Goal: Transaction & Acquisition: Subscribe to service/newsletter

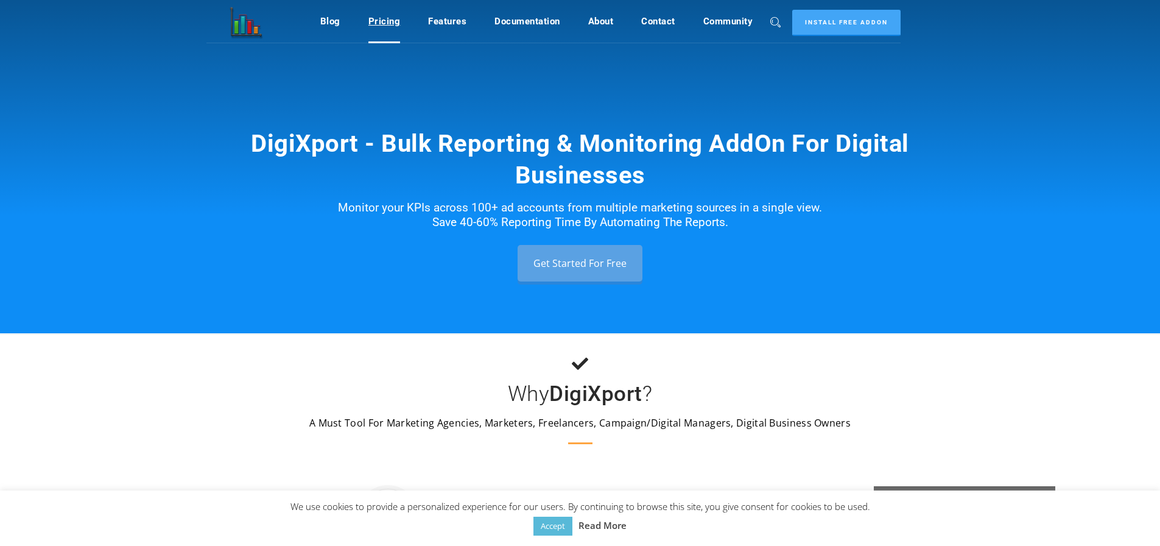
click at [377, 16] on link "Pricing" at bounding box center [385, 21] width 32 height 23
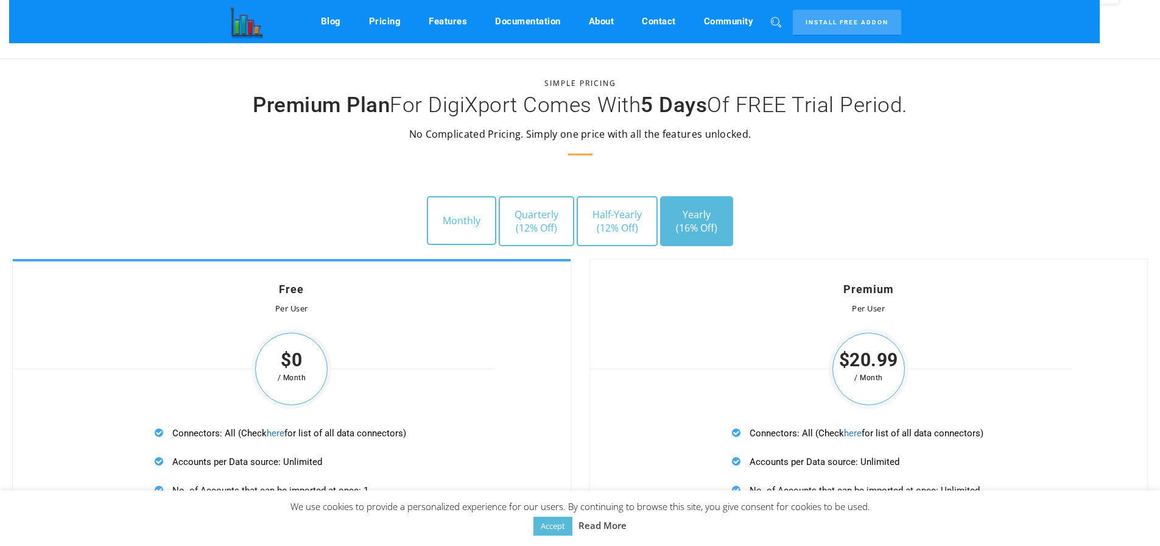
scroll to position [3360, 0]
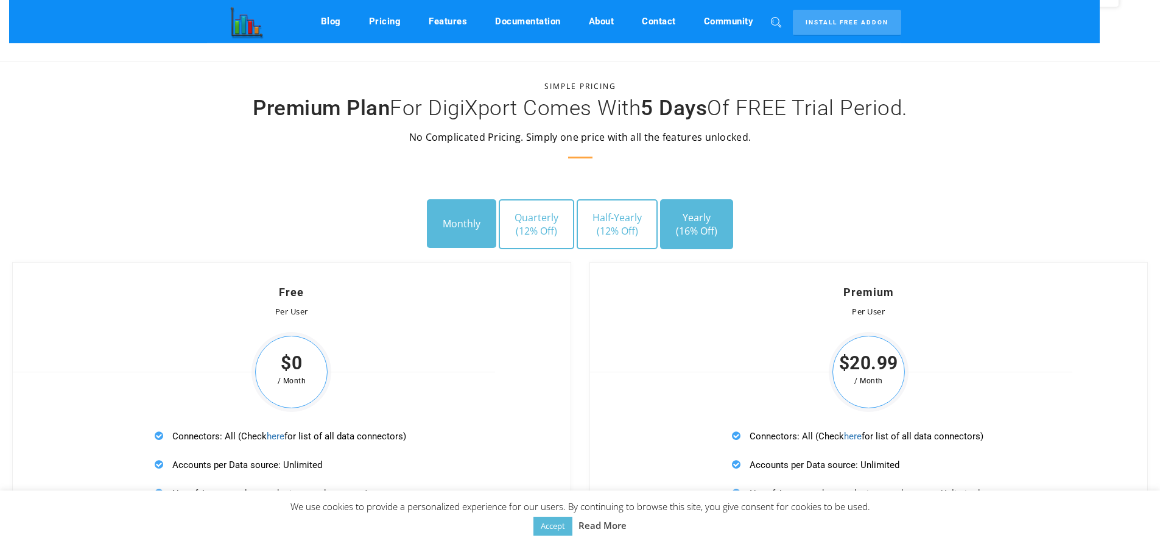
click at [465, 215] on button "Monthly" at bounding box center [461, 223] width 69 height 49
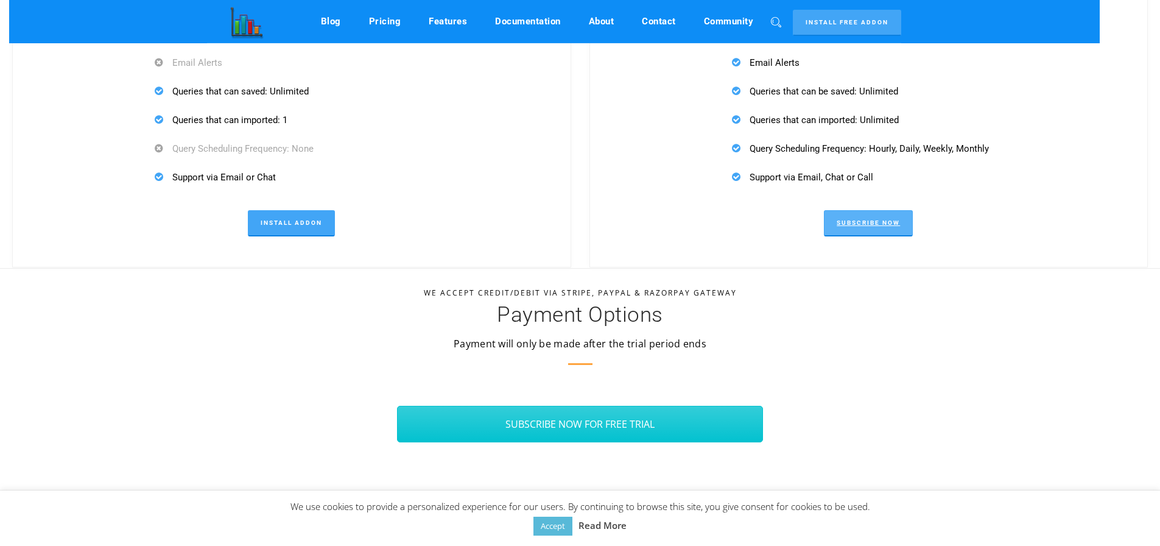
scroll to position [3848, 0]
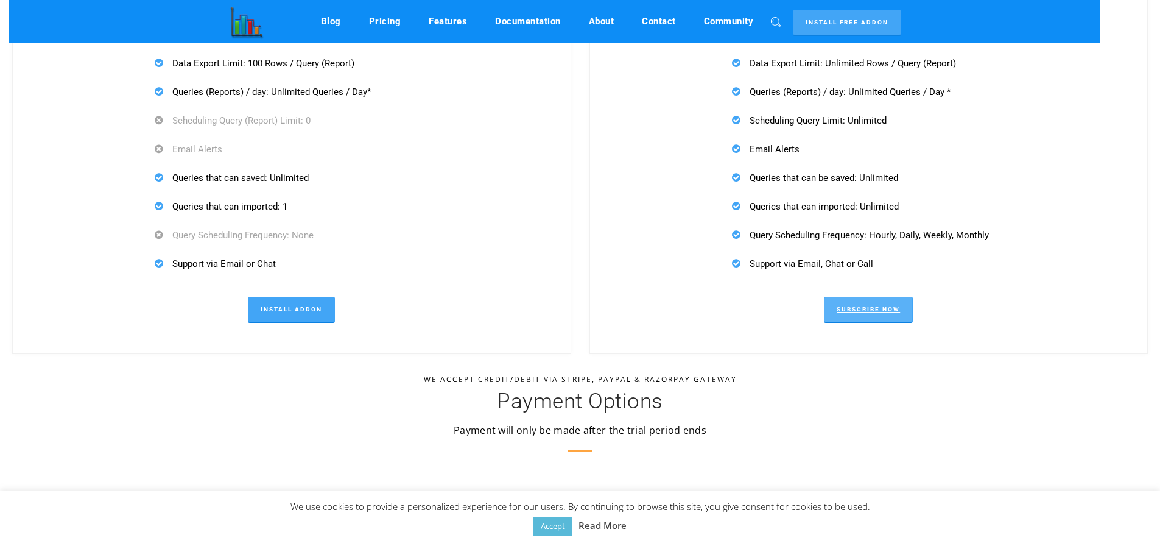
click at [875, 306] on link "Subscribe Now" at bounding box center [868, 310] width 89 height 26
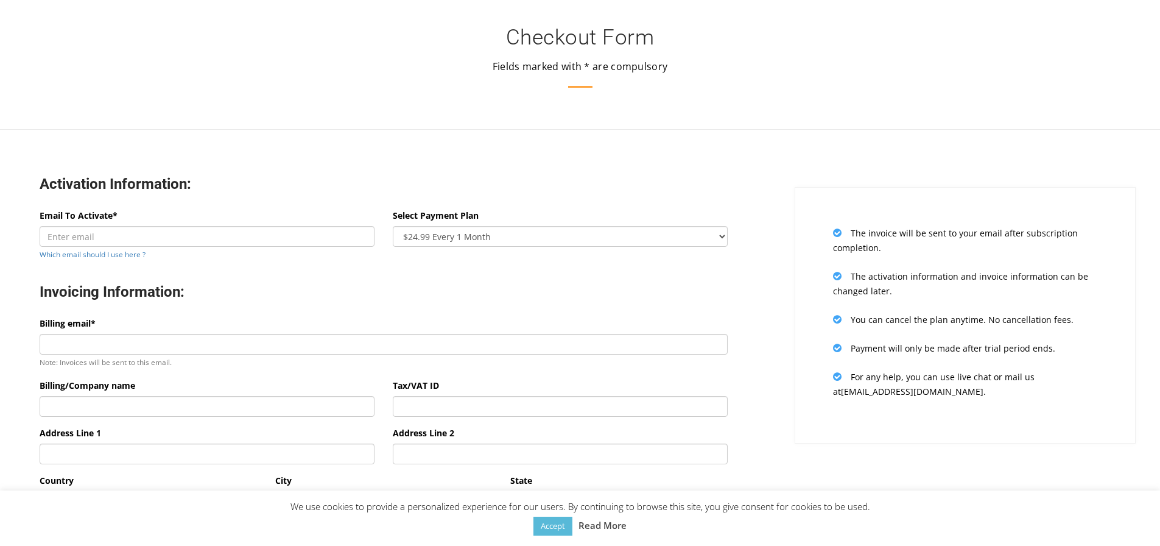
click at [438, 164] on div "Activation Information:" at bounding box center [383, 186] width 707 height 46
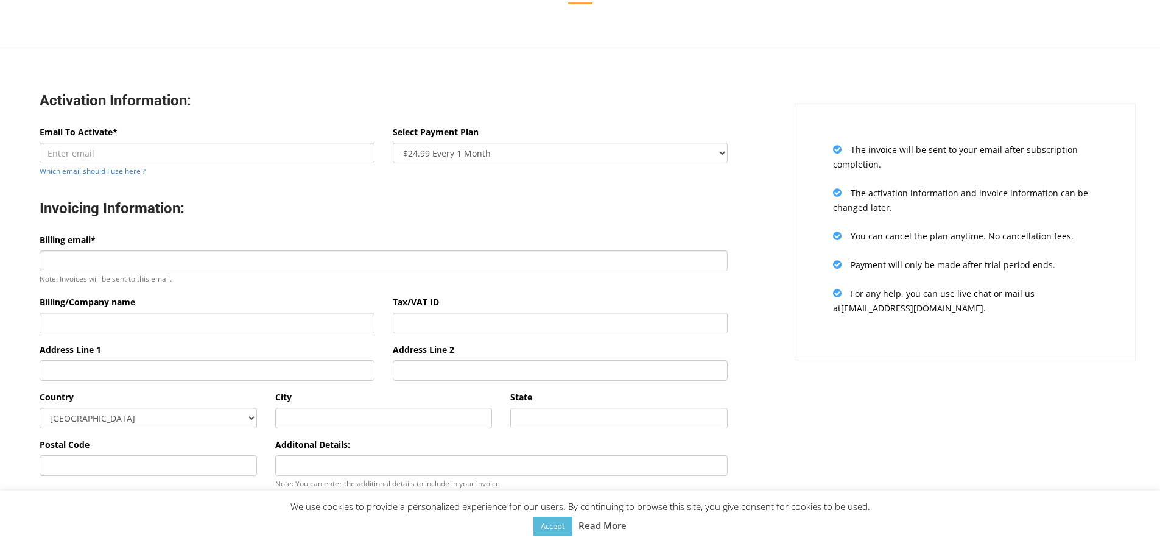
scroll to position [61, 0]
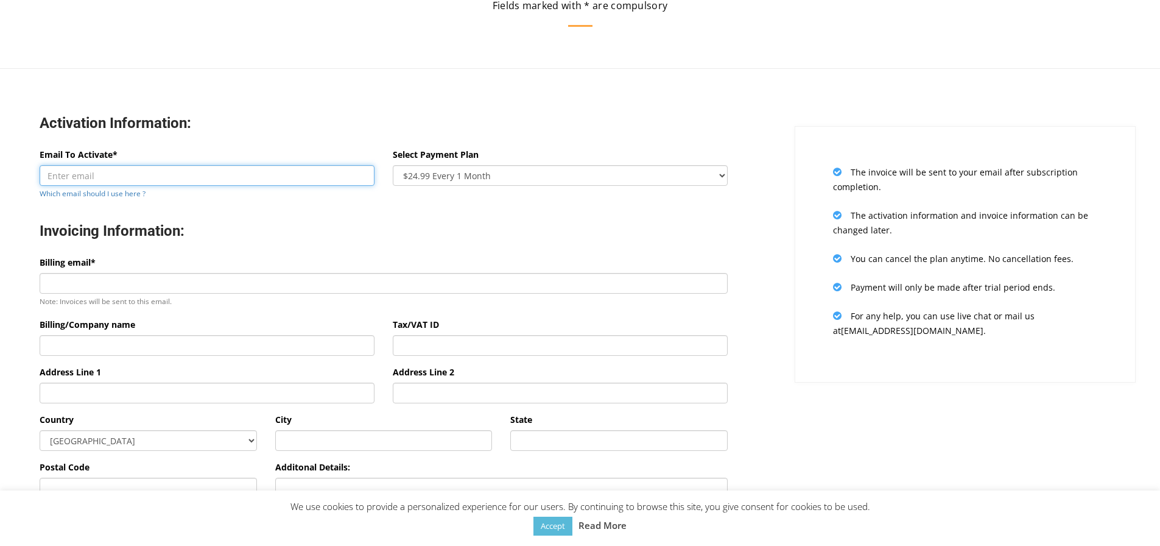
click at [150, 170] on input "Email To Activate*" at bounding box center [207, 175] width 335 height 21
type input "agencia@fiborti.com"
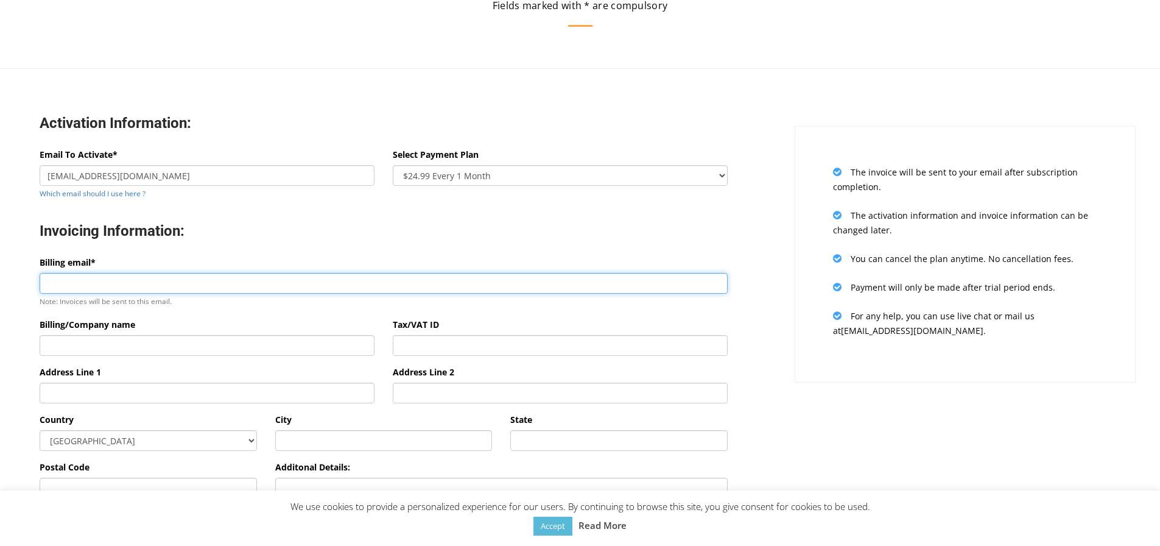
click at [99, 289] on input "Billing email*" at bounding box center [384, 283] width 688 height 21
type input "agencia@fiborti.com"
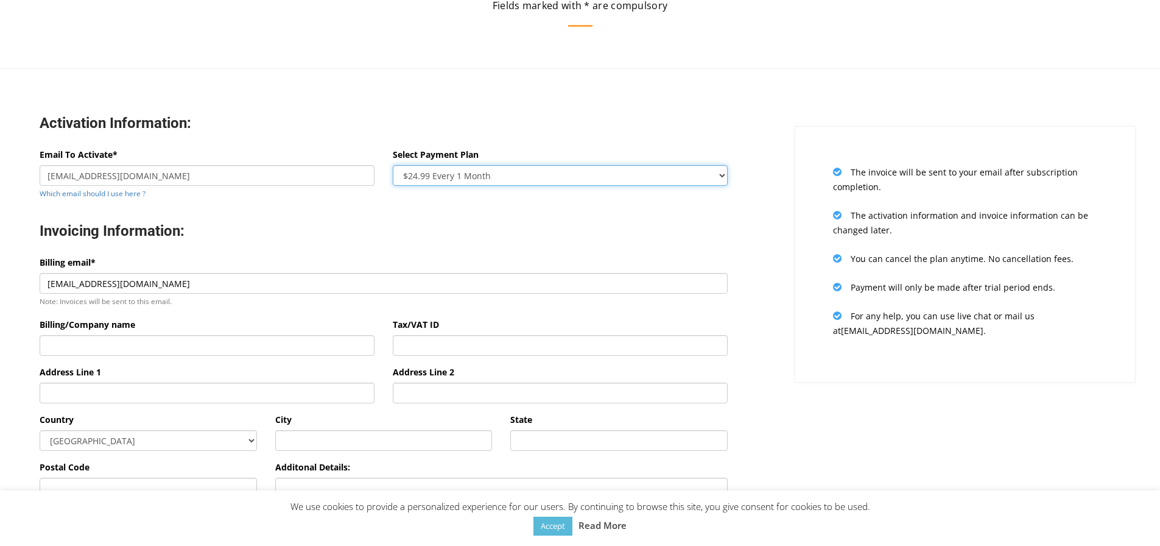
click at [491, 184] on select "$24.99 Every 1 Month $65.97 Every 3 Month ($21.99 / Month) $131.95 Every 6 Mont…" at bounding box center [560, 175] width 335 height 21
click at [479, 169] on select "$24.99 Every 1 Month $65.97 Every 3 Month ($21.99 / Month) $131.95 Every 6 Mont…" at bounding box center [560, 175] width 335 height 21
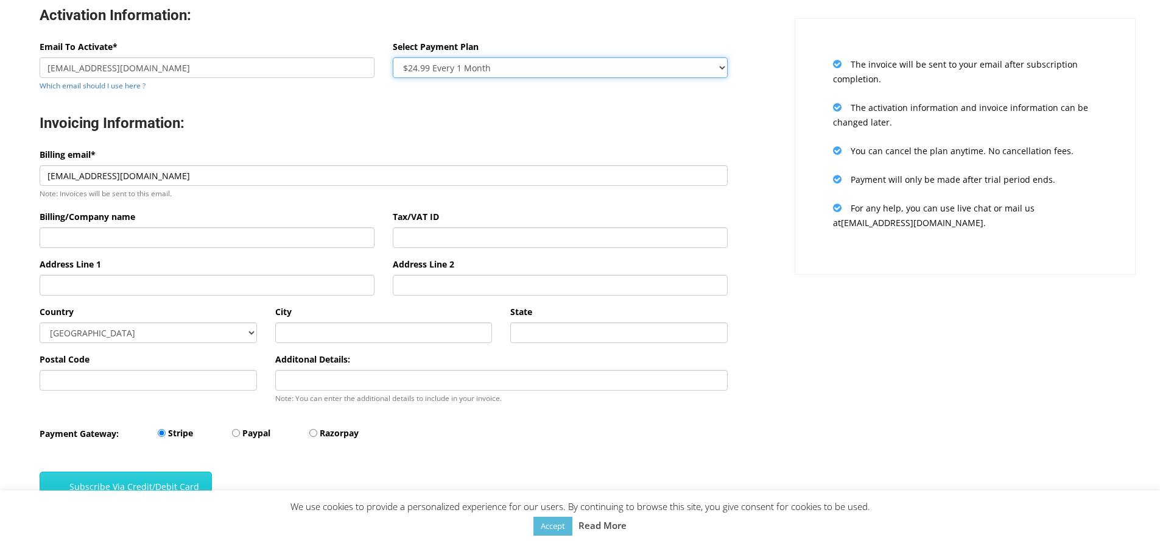
scroll to position [183, 0]
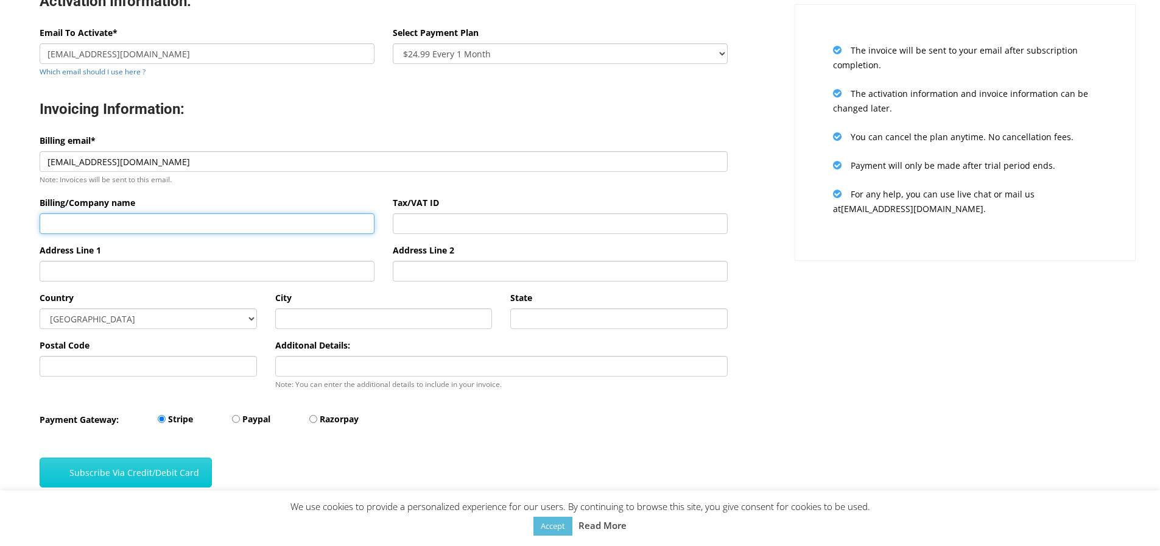
click at [141, 216] on input "Billing/Company name" at bounding box center [207, 223] width 335 height 21
type input "Fiborti Analytics"
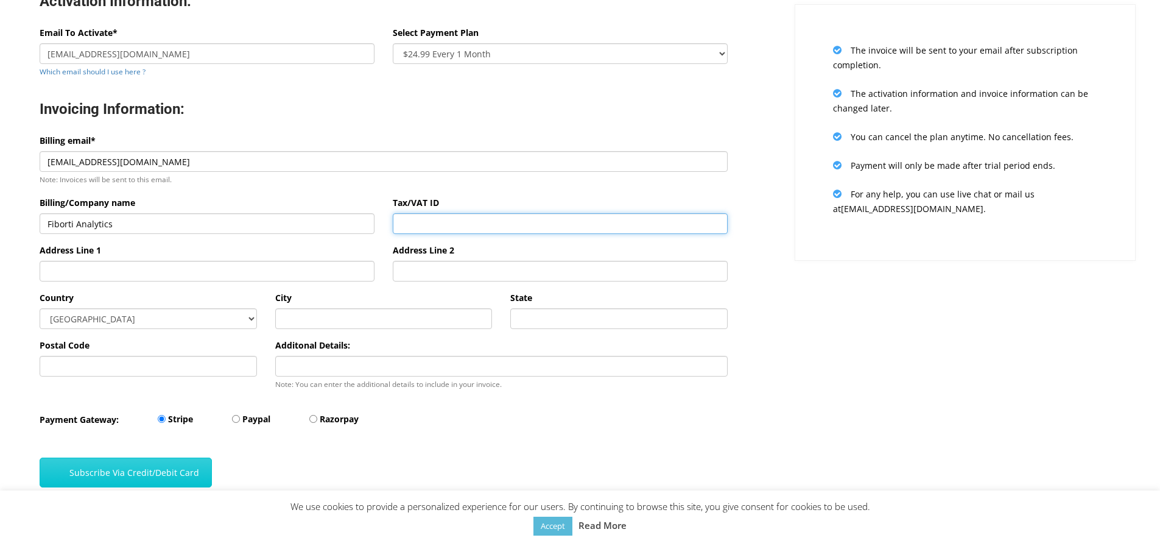
click at [439, 230] on input "Tax/VAT ID" at bounding box center [560, 223] width 335 height 21
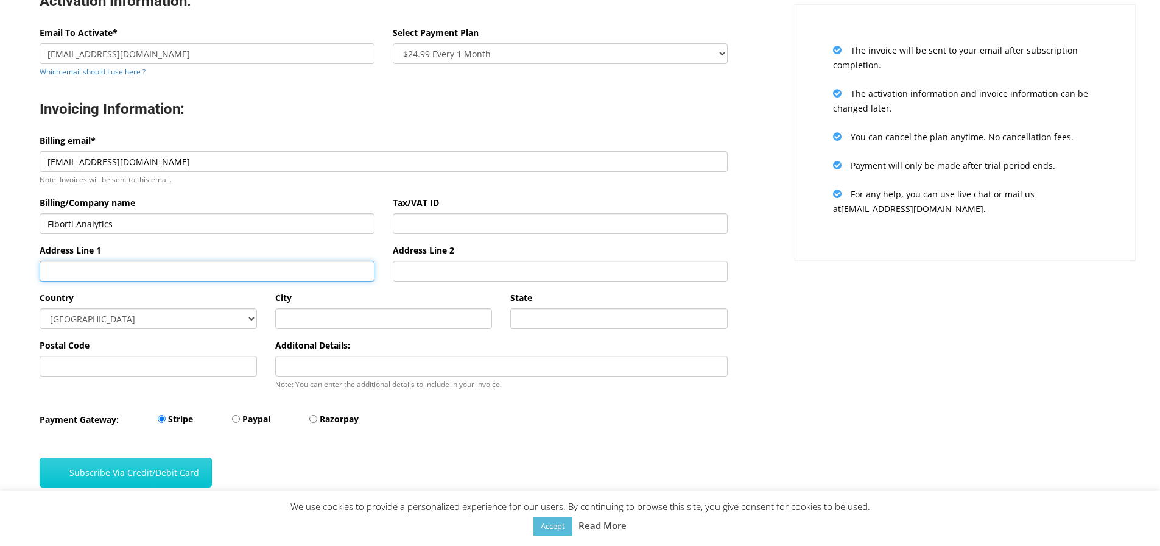
click at [277, 275] on input "Address Line 1" at bounding box center [207, 271] width 335 height 21
type input "51 x 52 y 54"
type input "MERIDA"
type input "Yuc."
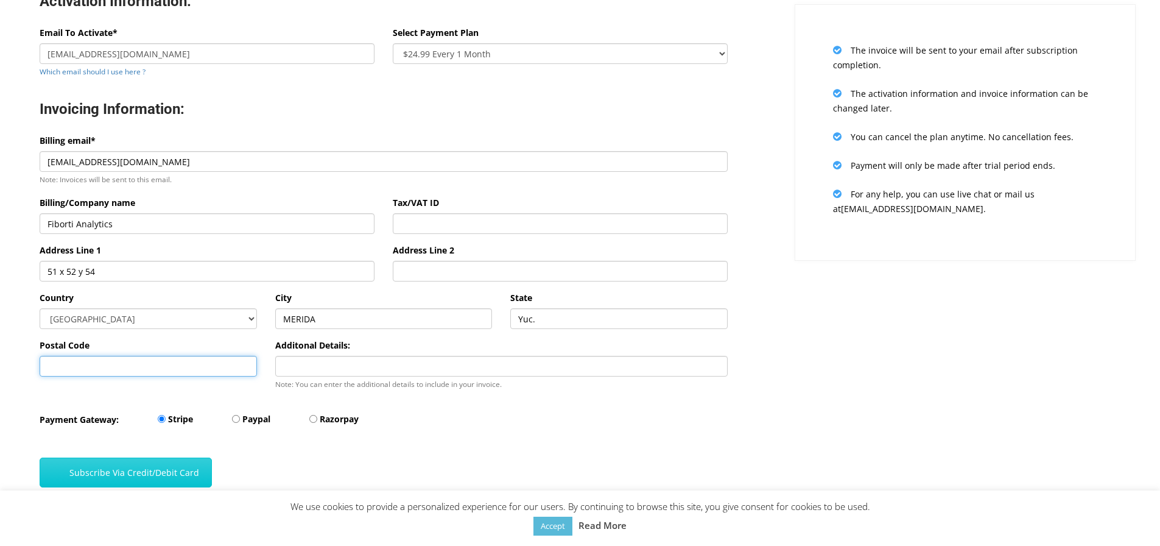
type input "97203"
click at [326, 362] on input "Additonal Details:" at bounding box center [501, 366] width 453 height 21
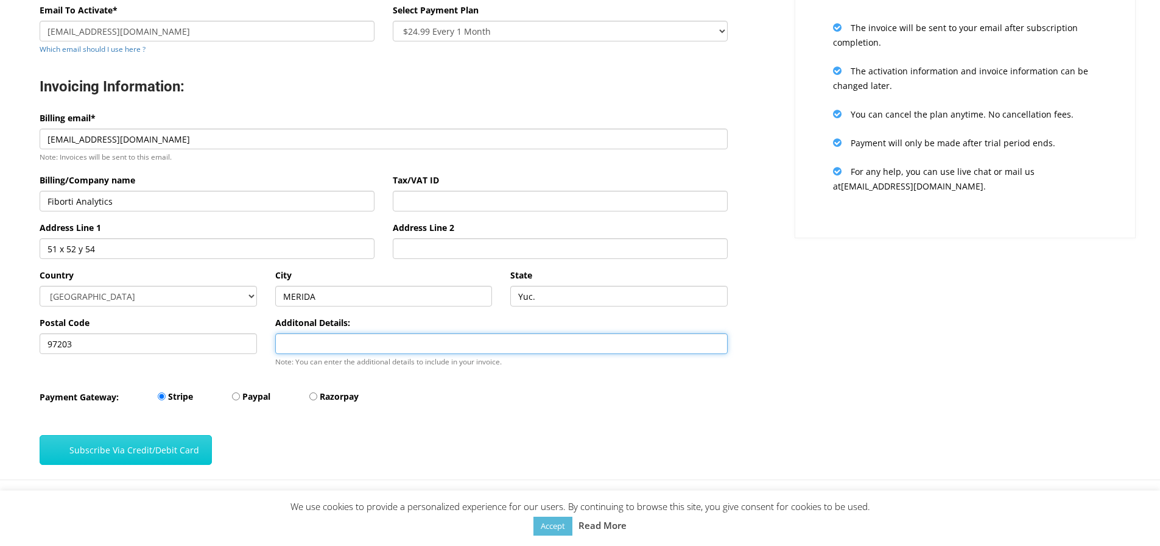
scroll to position [244, 0]
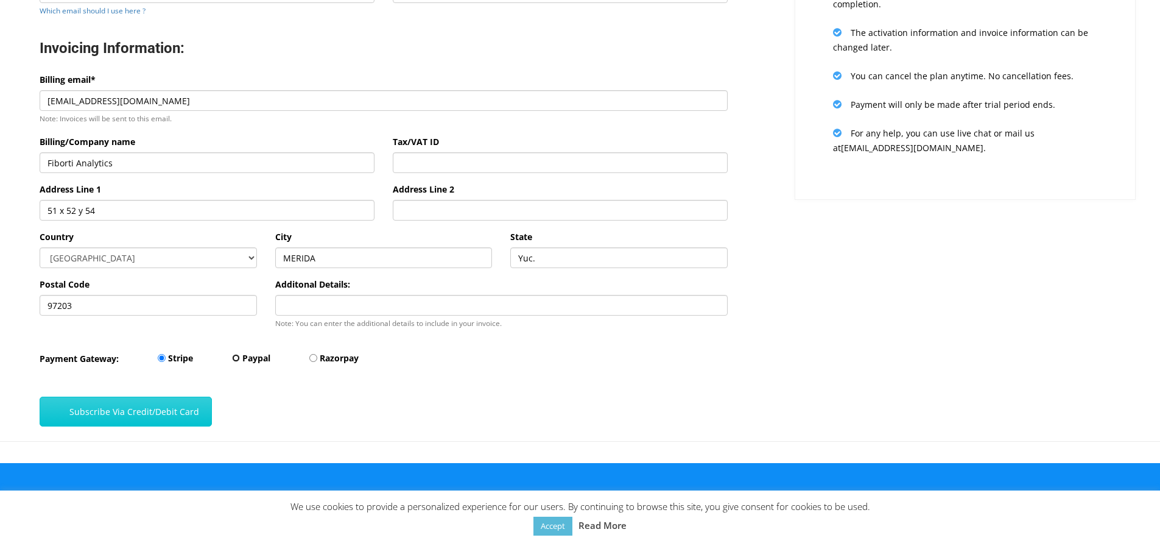
click at [236, 360] on input "Paypal" at bounding box center [236, 358] width 8 height 8
radio input "true"
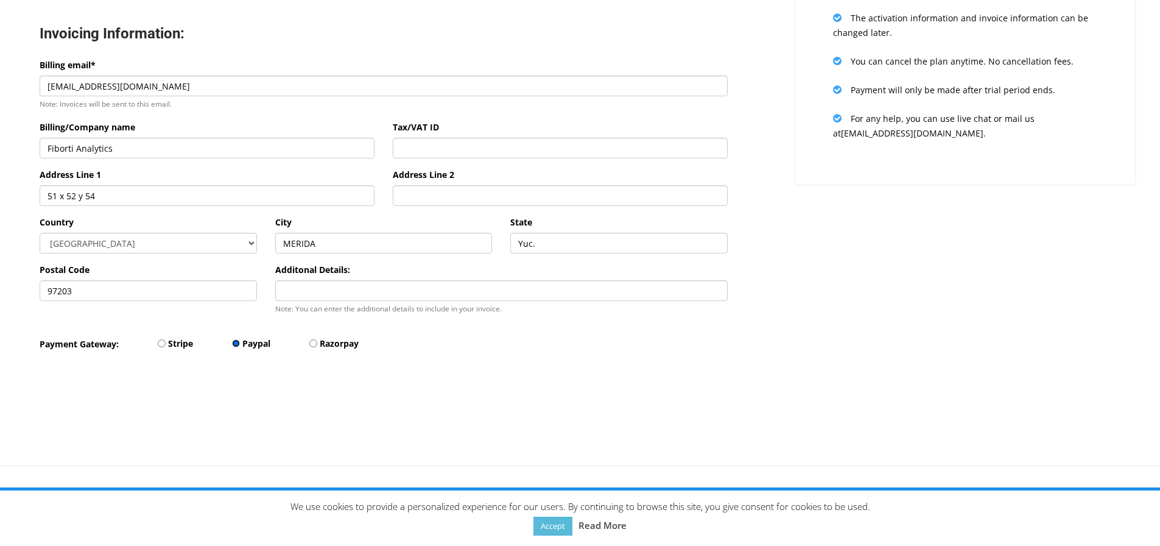
scroll to position [283, 0]
